Goal: Transaction & Acquisition: Purchase product/service

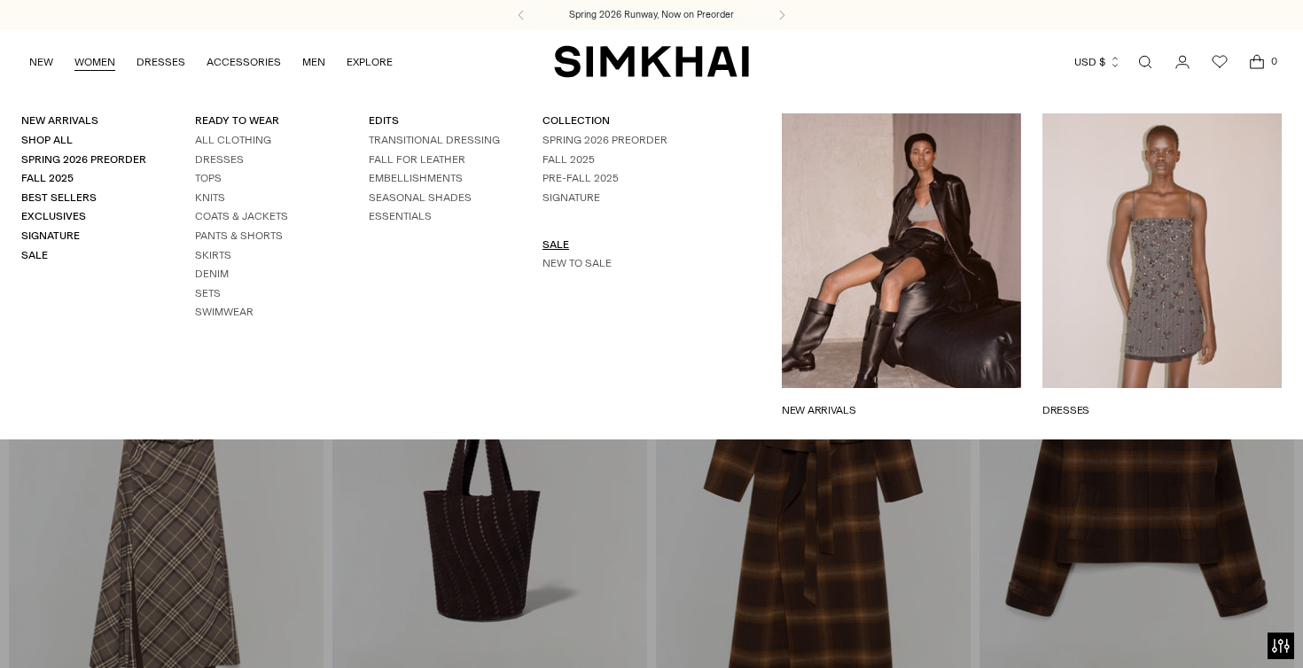
click at [551, 241] on link "SALE" at bounding box center [555, 244] width 27 height 12
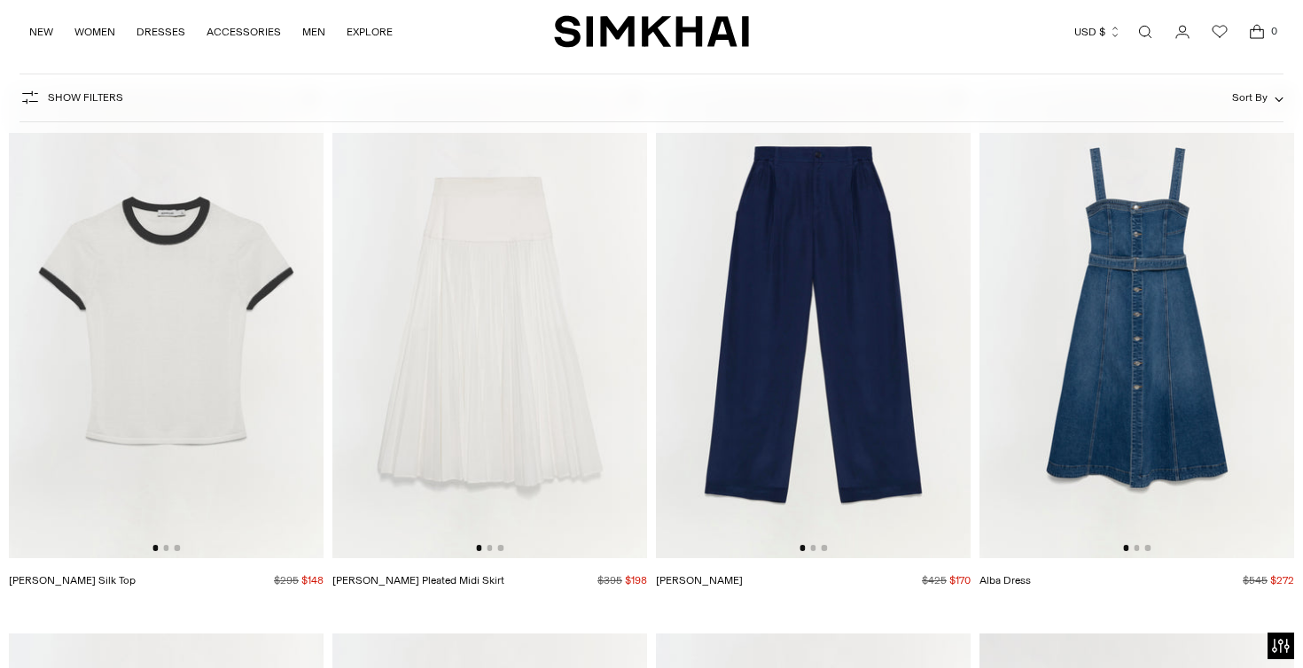
scroll to position [2967, 0]
click at [492, 549] on button "Go to slide 2" at bounding box center [489, 548] width 5 height 5
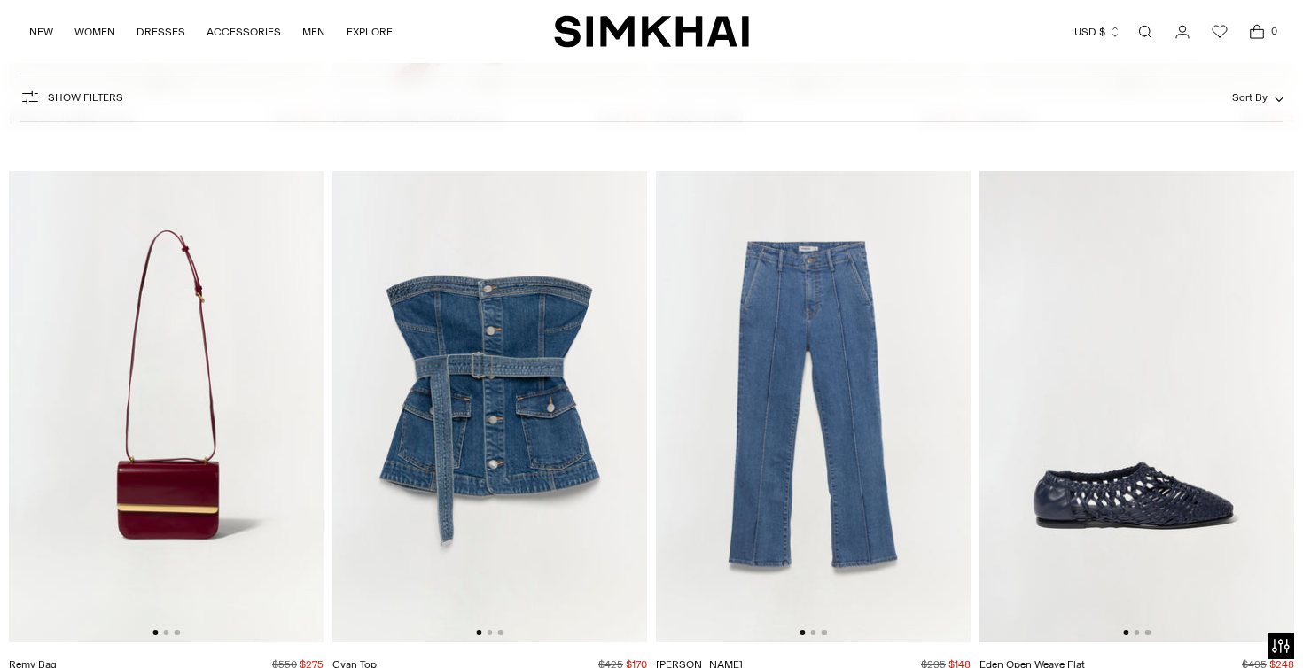
scroll to position [3565, 0]
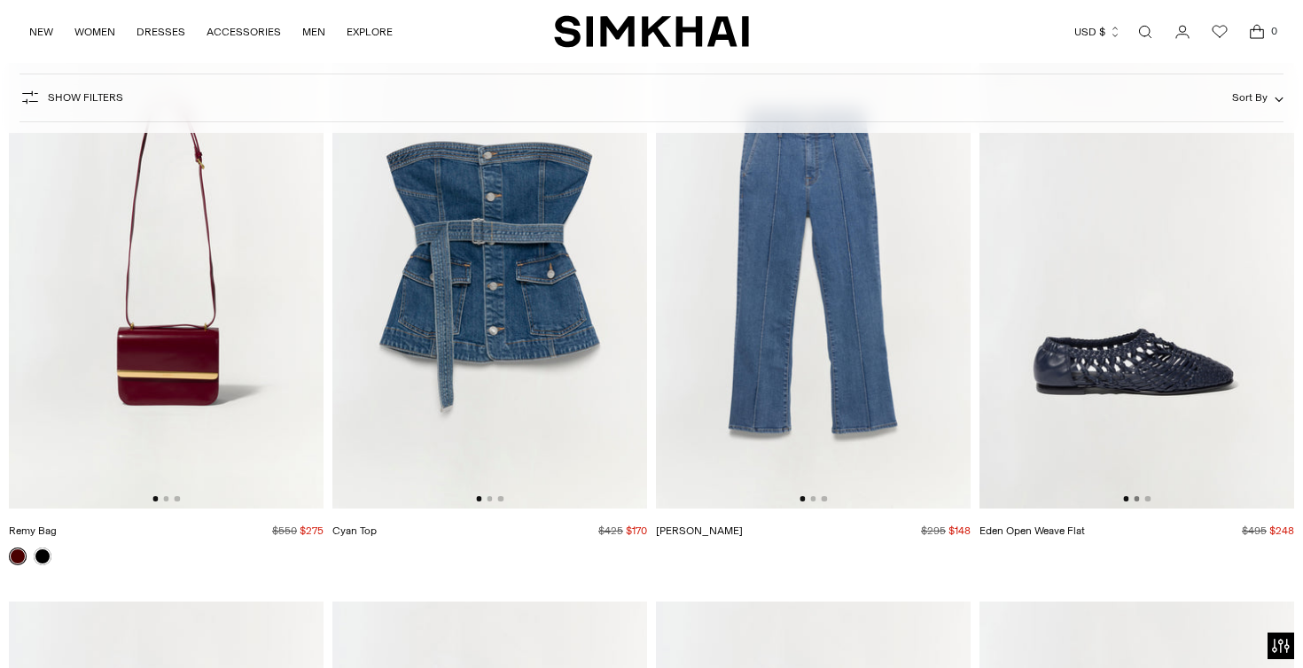
click at [1137, 497] on button "Go to slide 2" at bounding box center [1136, 498] width 5 height 5
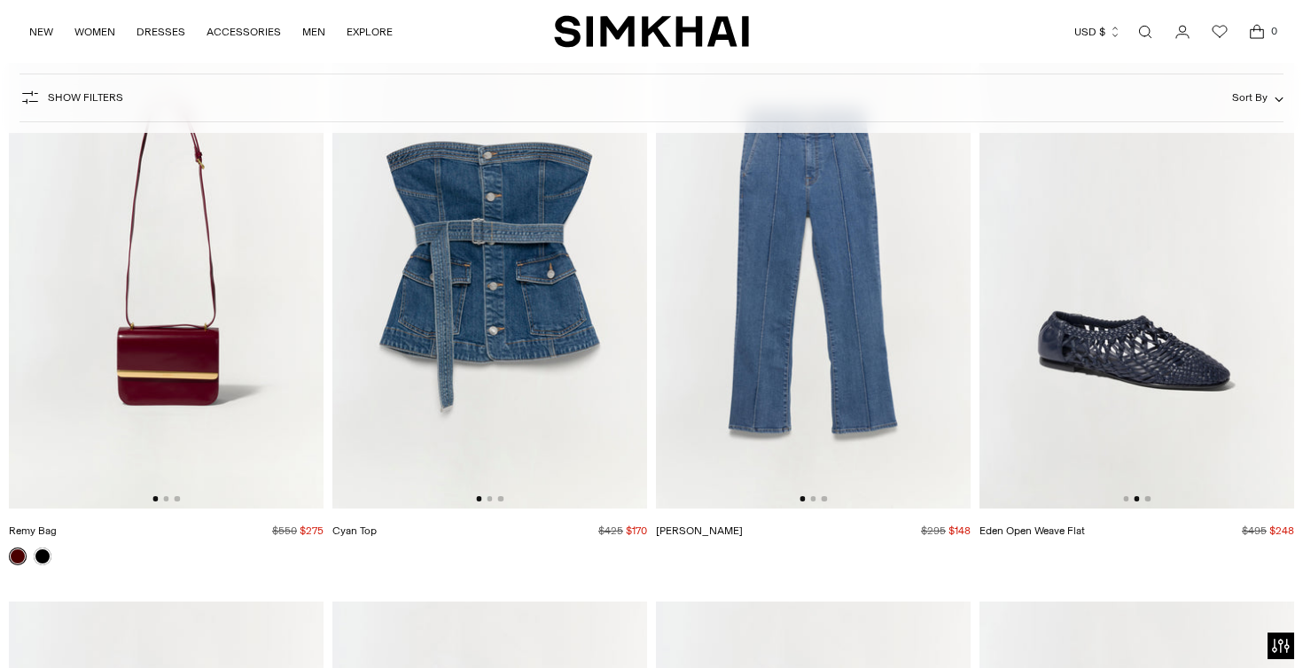
scroll to position [0, 315]
click at [1152, 498] on img at bounding box center [1136, 273] width 315 height 472
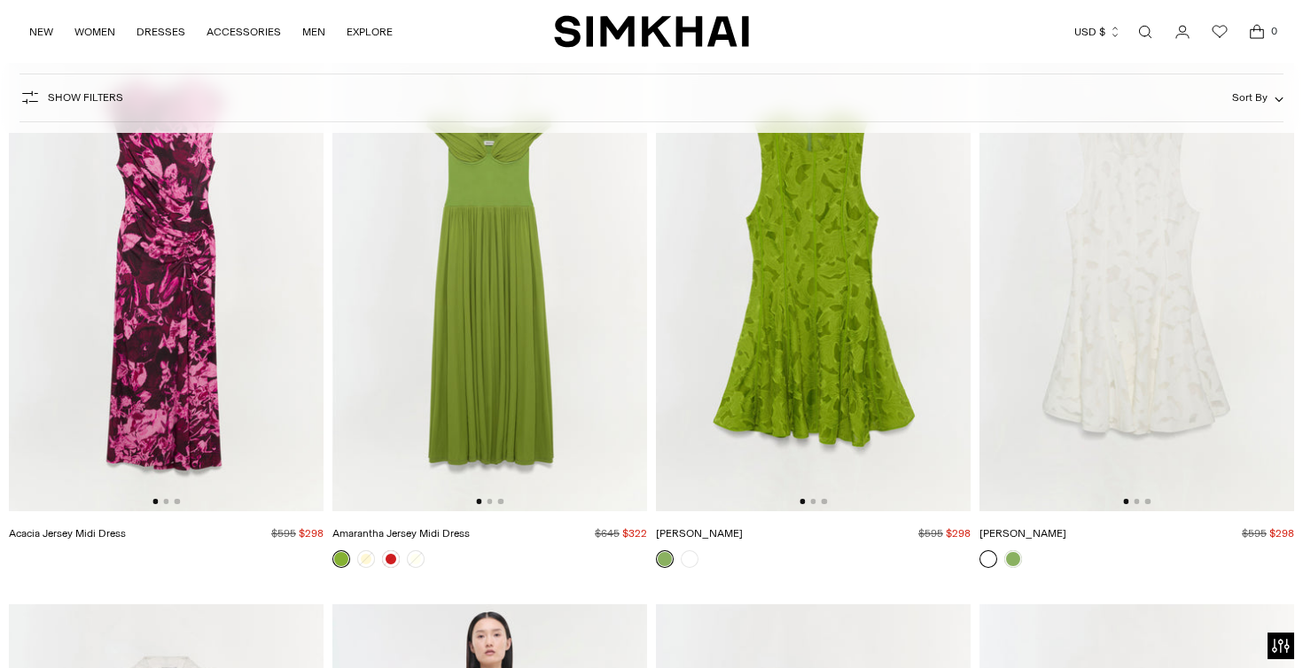
scroll to position [28176, 0]
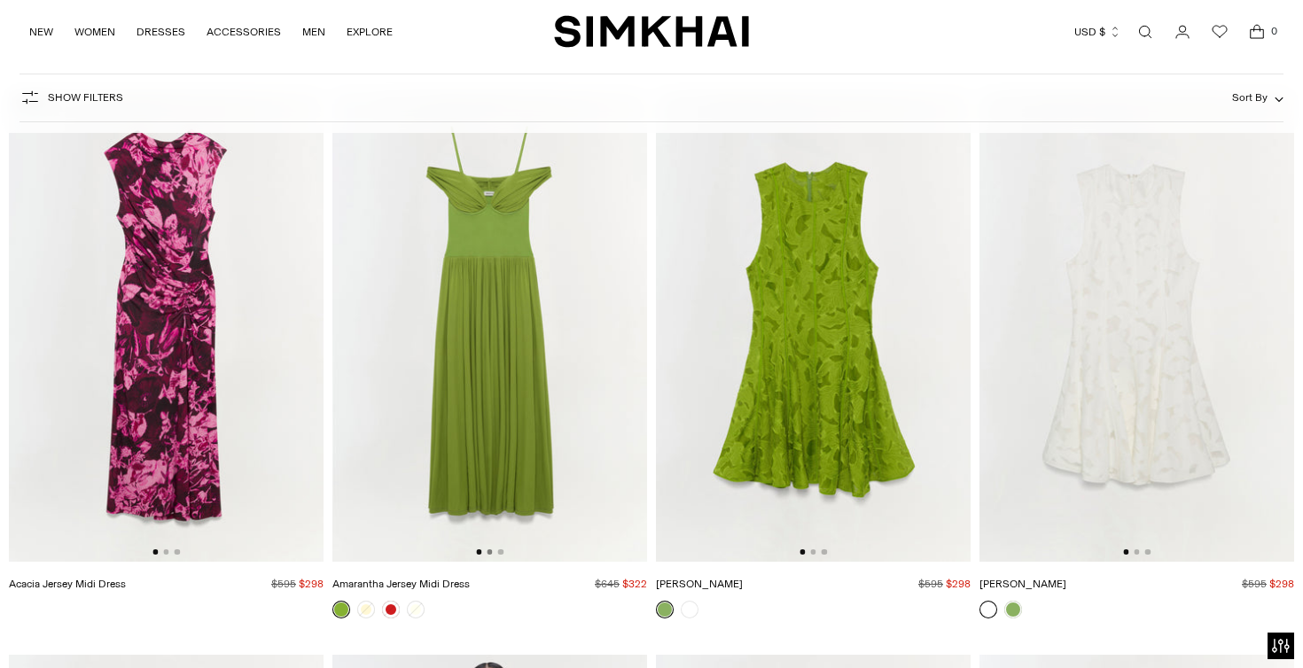
click at [492, 553] on button "Go to slide 2" at bounding box center [489, 551] width 5 height 5
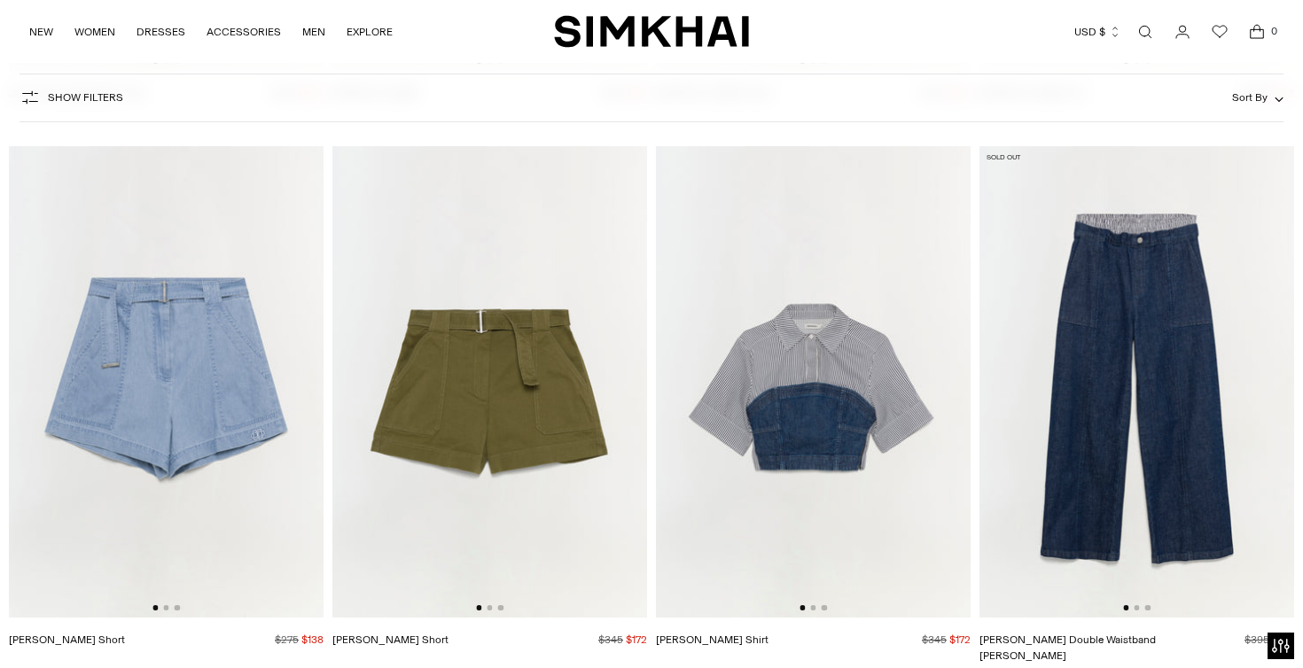
scroll to position [29292, 0]
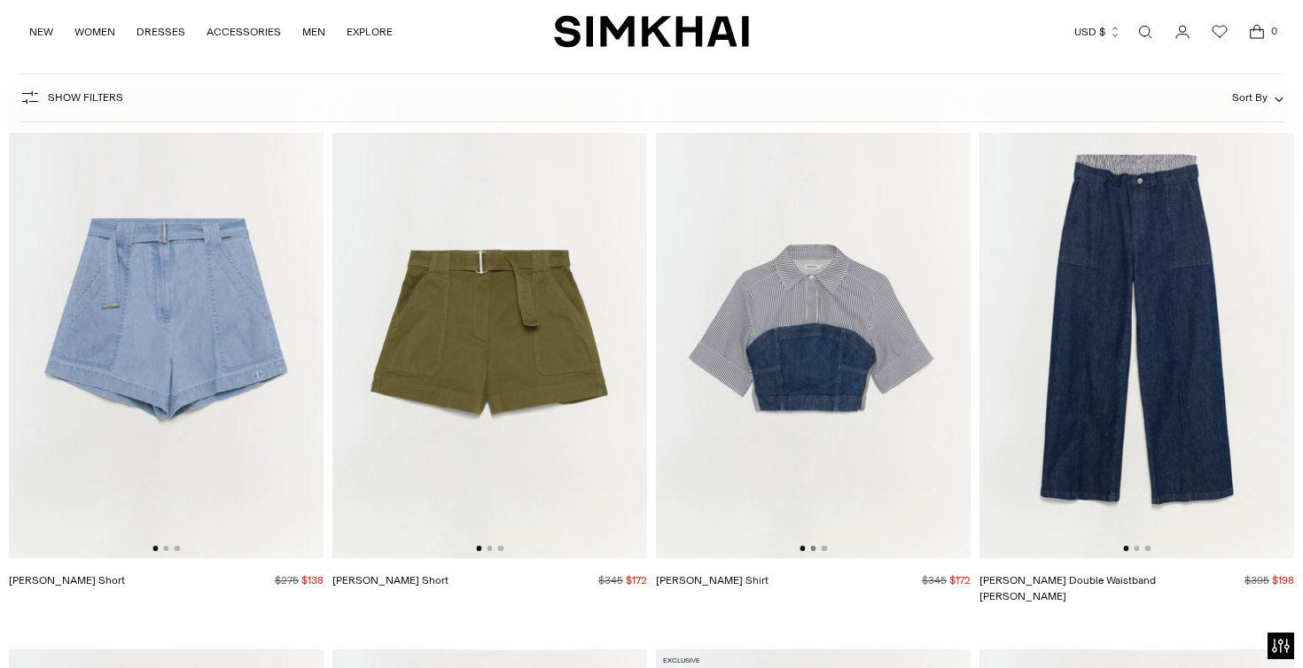
click at [814, 549] on button "Go to slide 2" at bounding box center [812, 548] width 5 height 5
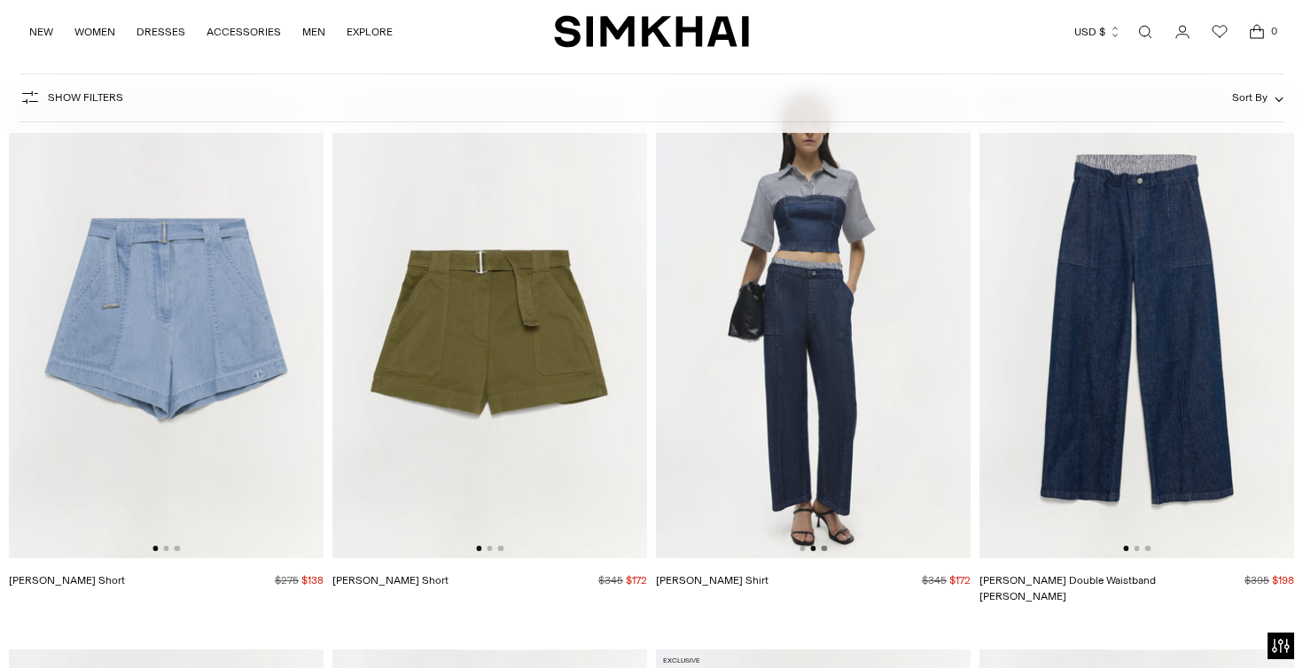
click at [824, 550] on button "Go to slide 3" at bounding box center [824, 548] width 5 height 5
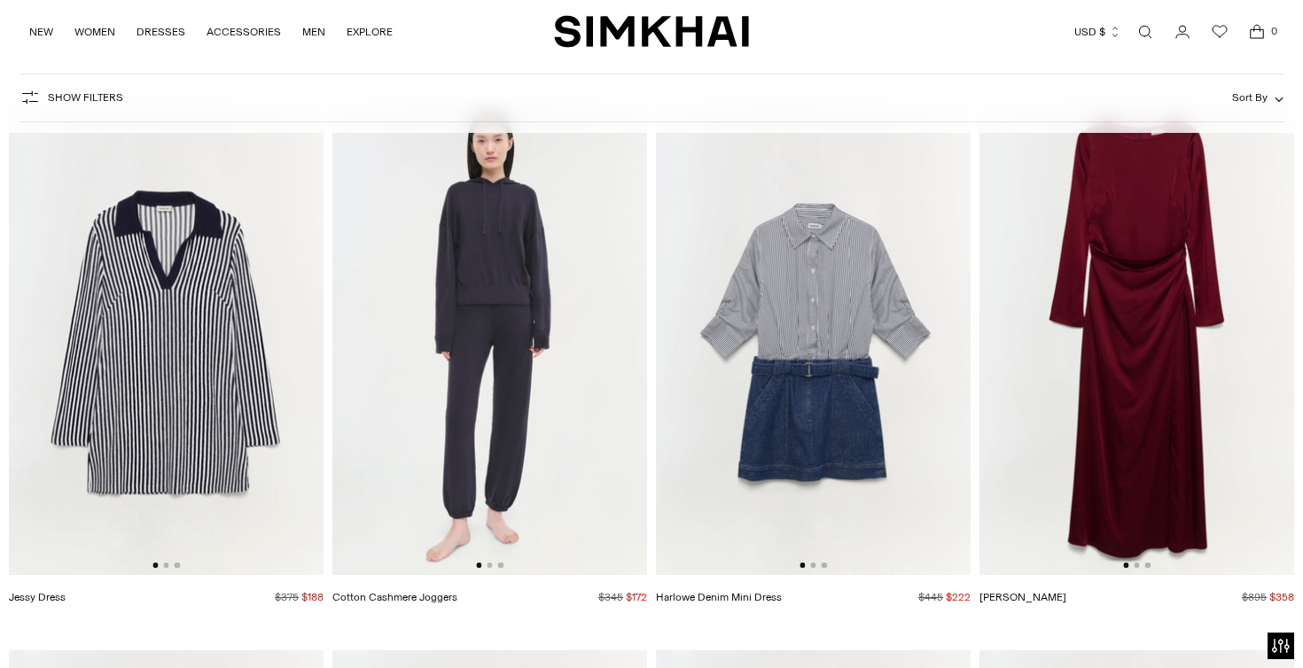
scroll to position [49398, 0]
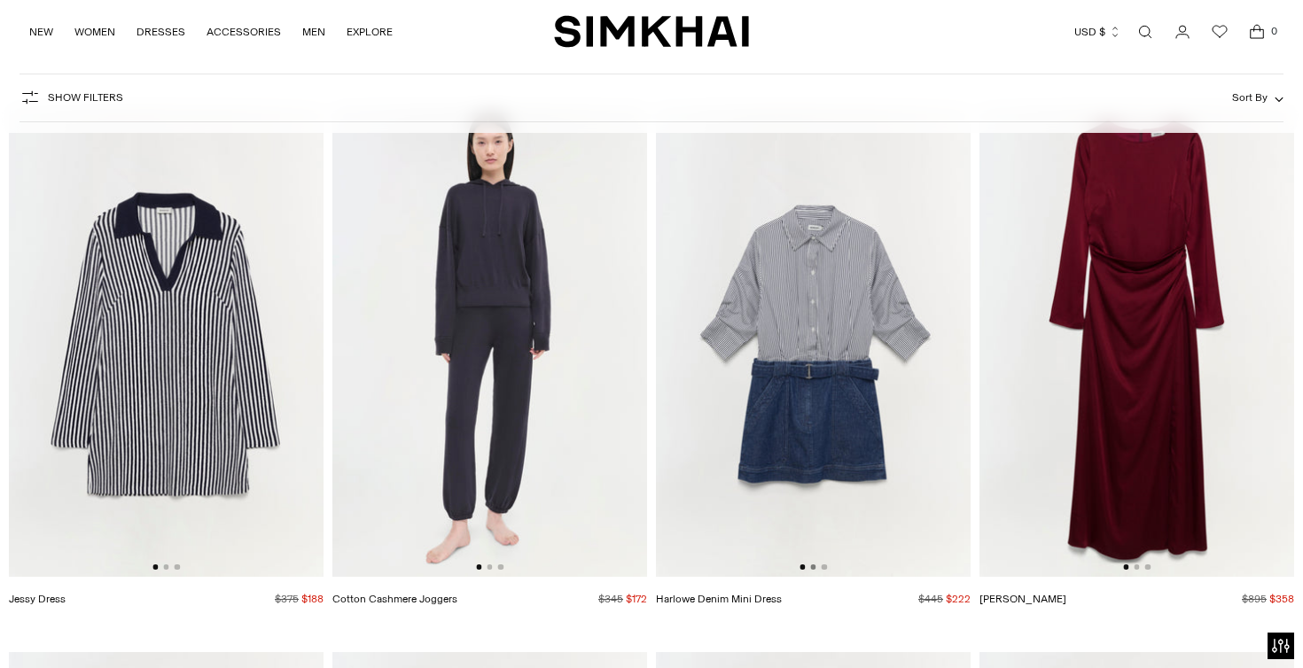
click at [812, 565] on button "Go to slide 2" at bounding box center [812, 567] width 5 height 5
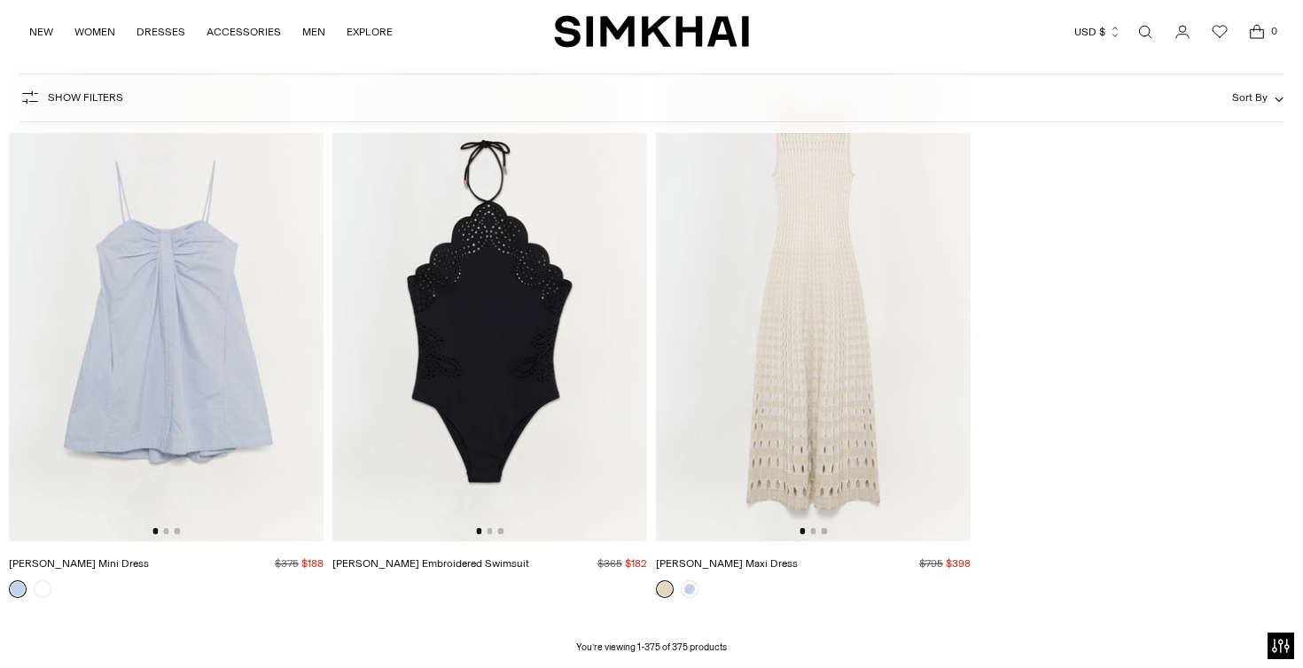
scroll to position [52523, 0]
